Goal: Information Seeking & Learning: Check status

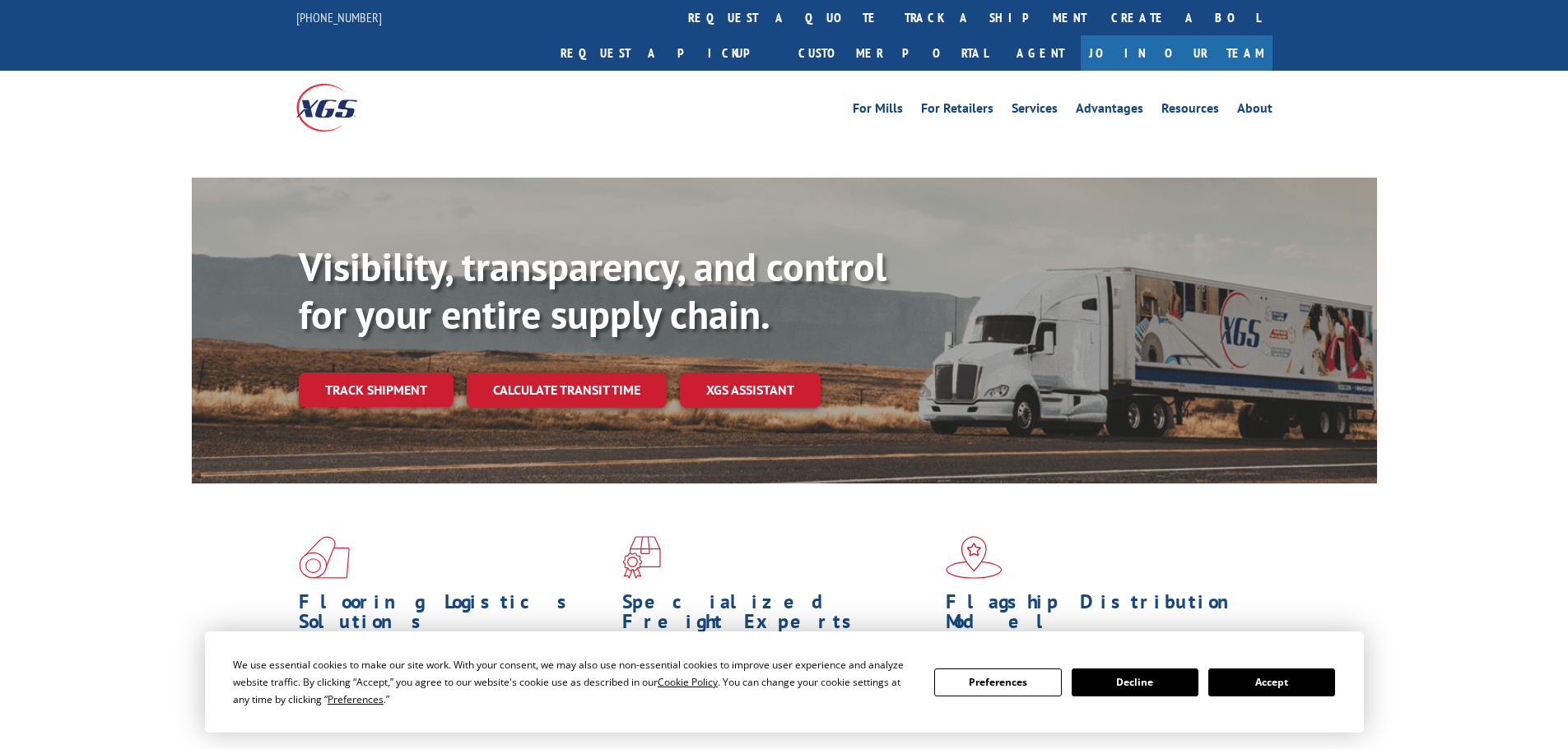
click at [385, 350] on div "Visibility, transparency, and control for your entire supply chain. Track shipm…" at bounding box center [838, 357] width 1078 height 229
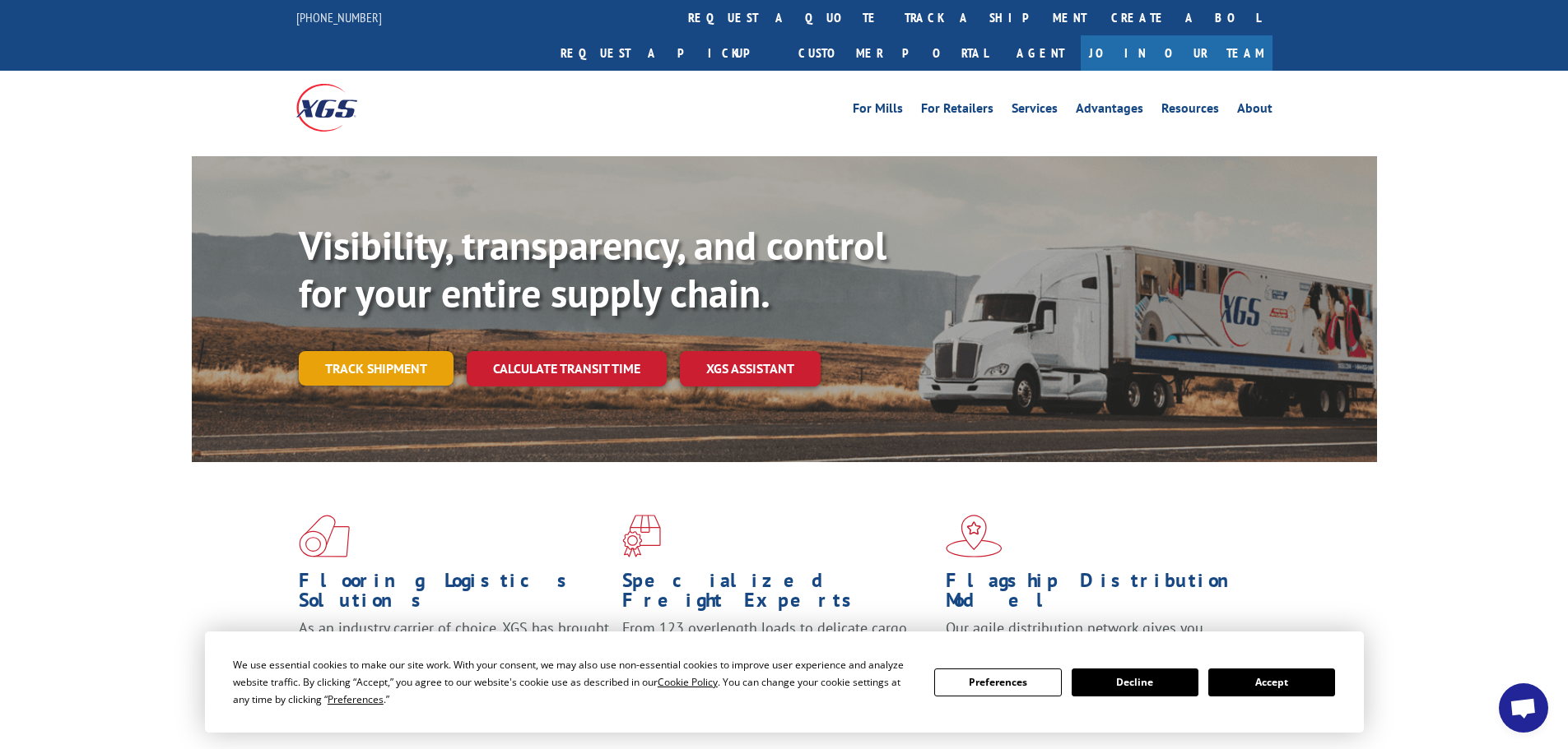
click at [385, 351] on link "Track shipment" at bounding box center [376, 368] width 155 height 35
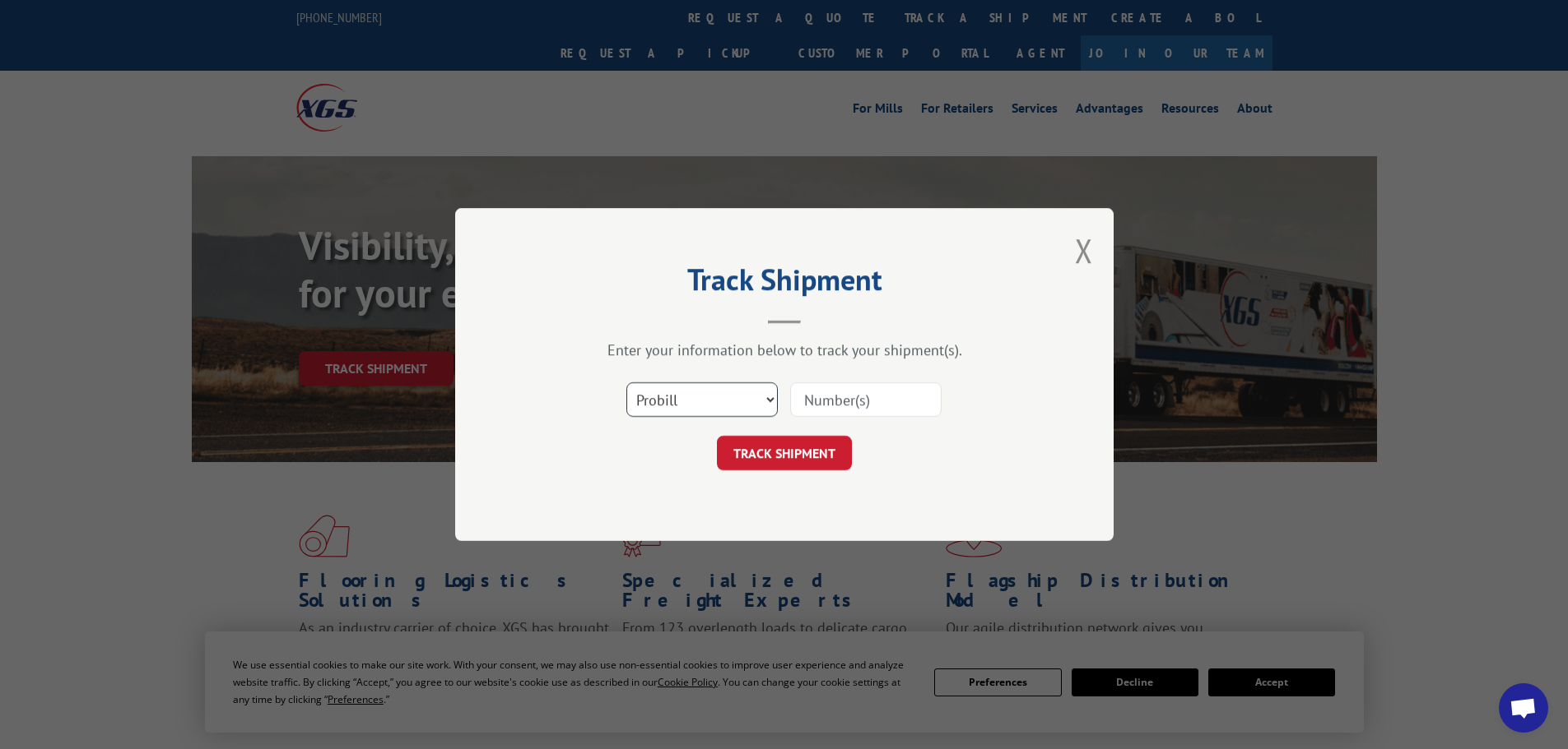
click at [682, 399] on select "Select category... Probill BOL PO" at bounding box center [702, 400] width 152 height 35
select select "po"
click at [626, 383] on select "Select category... Probill BOL PO" at bounding box center [702, 400] width 152 height 35
click at [813, 401] on input at bounding box center [865, 400] width 152 height 35
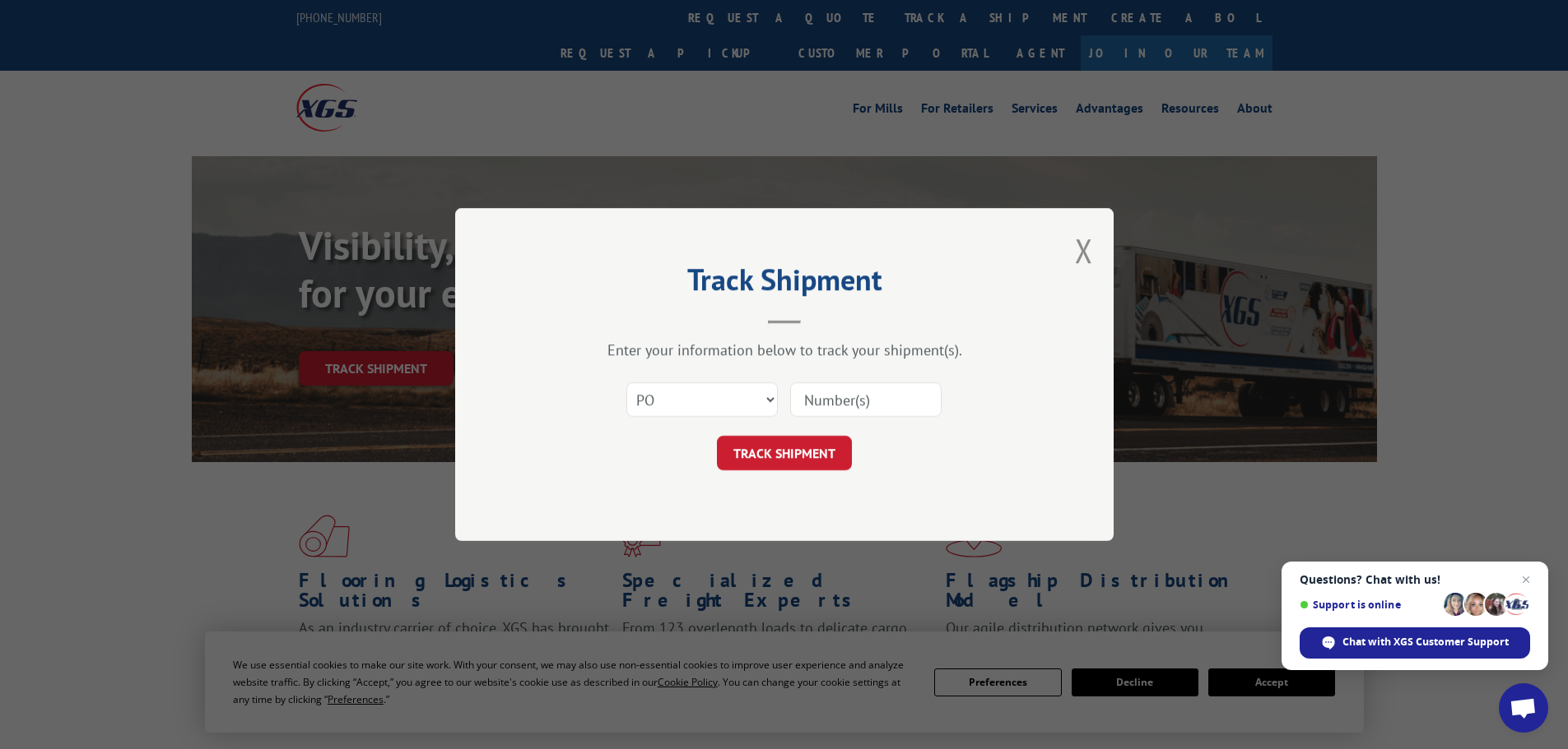
paste input "83528008"
type input "83528008"
click at [808, 445] on button "TRACK SHIPMENT" at bounding box center [784, 453] width 135 height 35
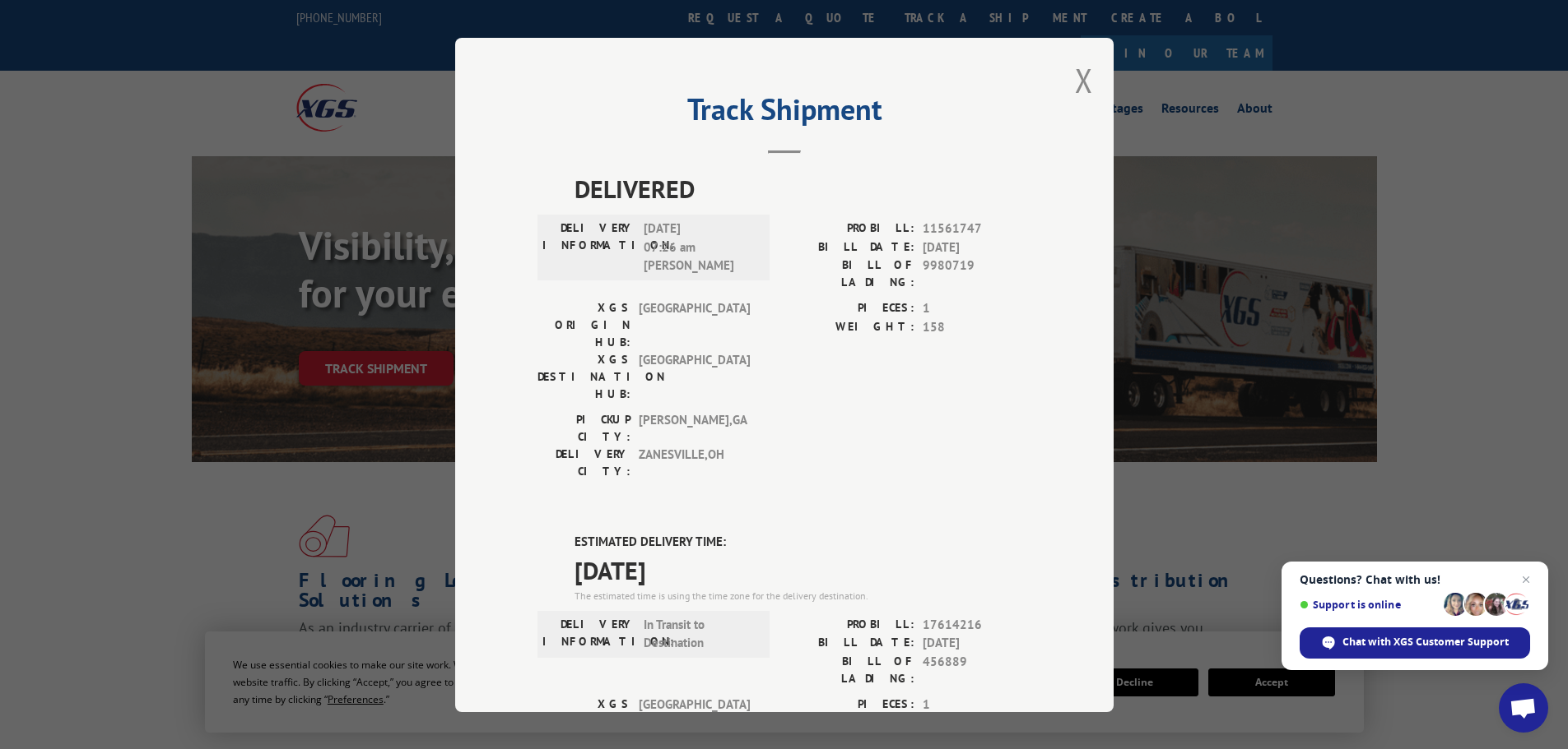
drag, startPoint x: 764, startPoint y: 478, endPoint x: 559, endPoint y: 483, distance: 205.1
copy span "[DATE]"
